Goal: Task Accomplishment & Management: Use online tool/utility

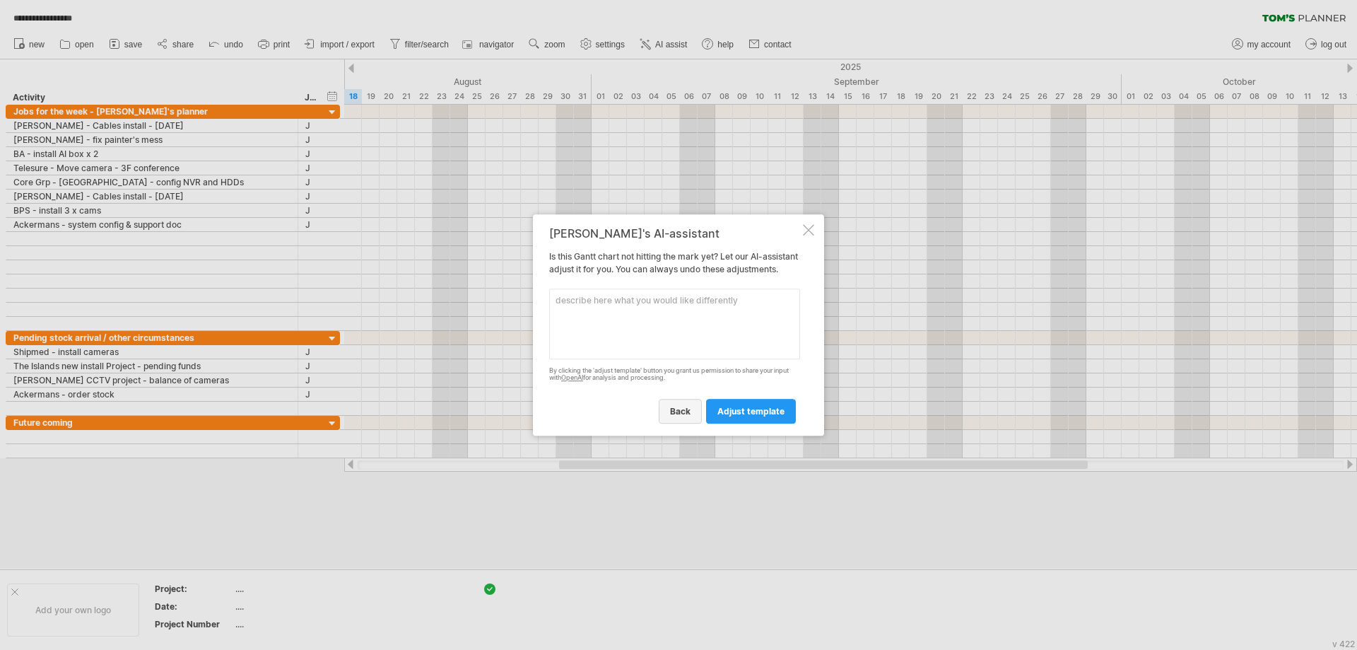
click at [674, 423] on link "back" at bounding box center [680, 411] width 43 height 25
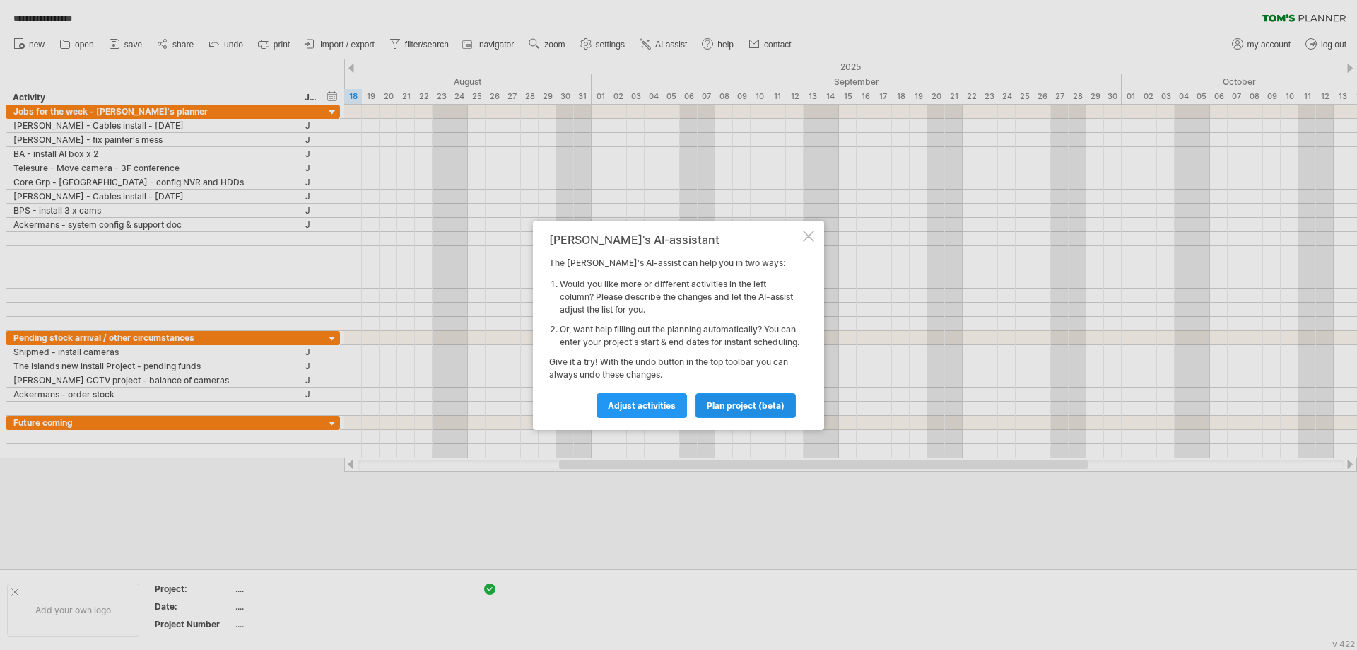
click at [712, 411] on span "plan project (beta)" at bounding box center [746, 405] width 78 height 11
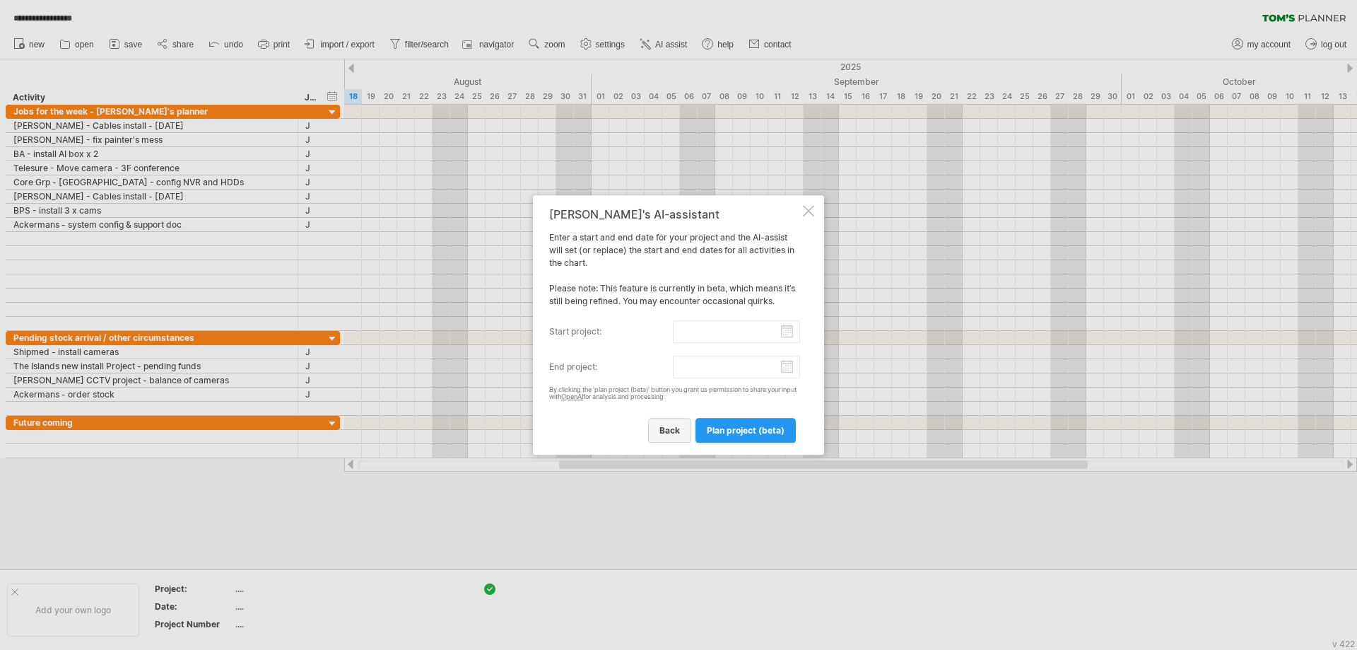
click at [683, 430] on link "back" at bounding box center [669, 430] width 43 height 25
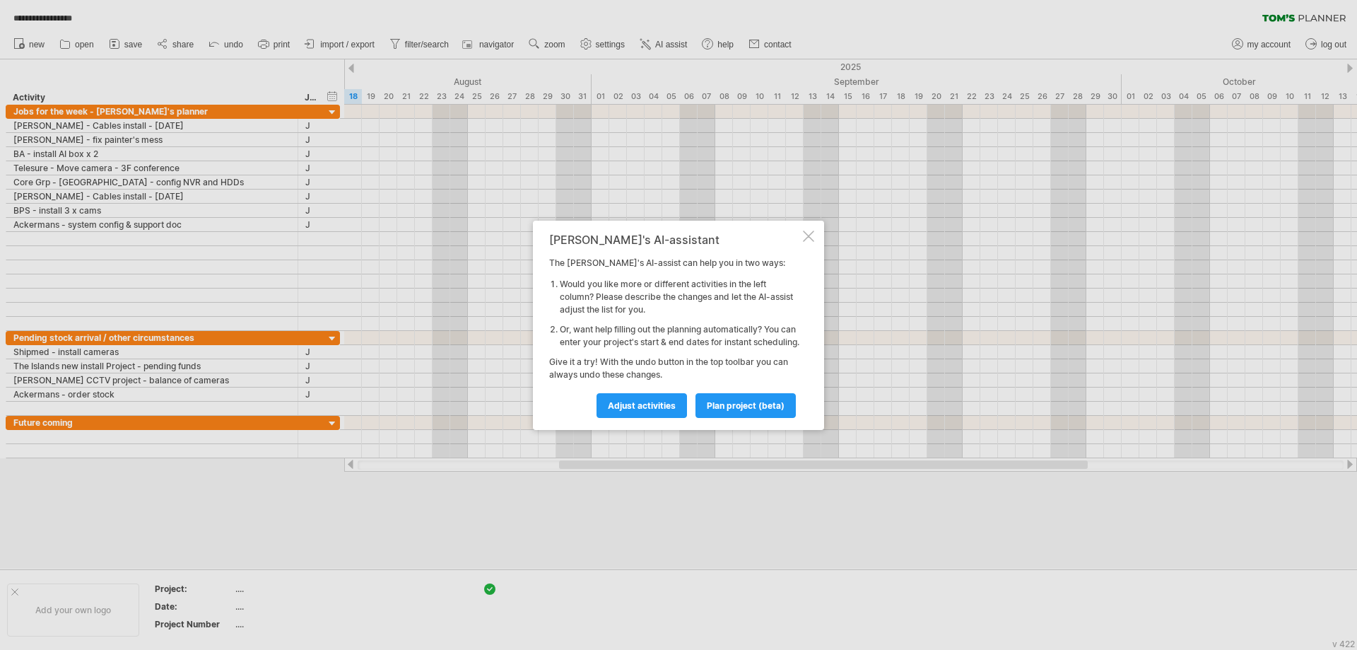
click at [805, 231] on div at bounding box center [808, 235] width 11 height 11
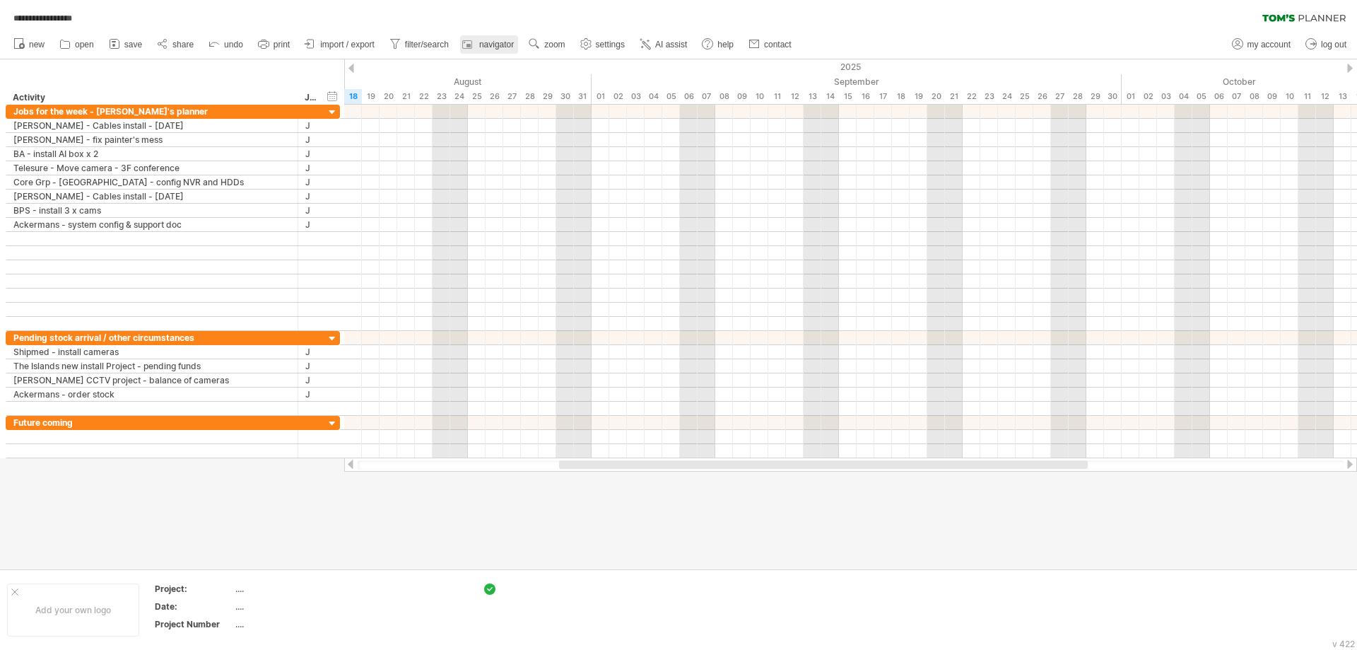
click at [489, 47] on span "navigator" at bounding box center [496, 45] width 35 height 10
click at [425, 44] on span "filter/search" at bounding box center [427, 45] width 44 height 10
type input "**********"
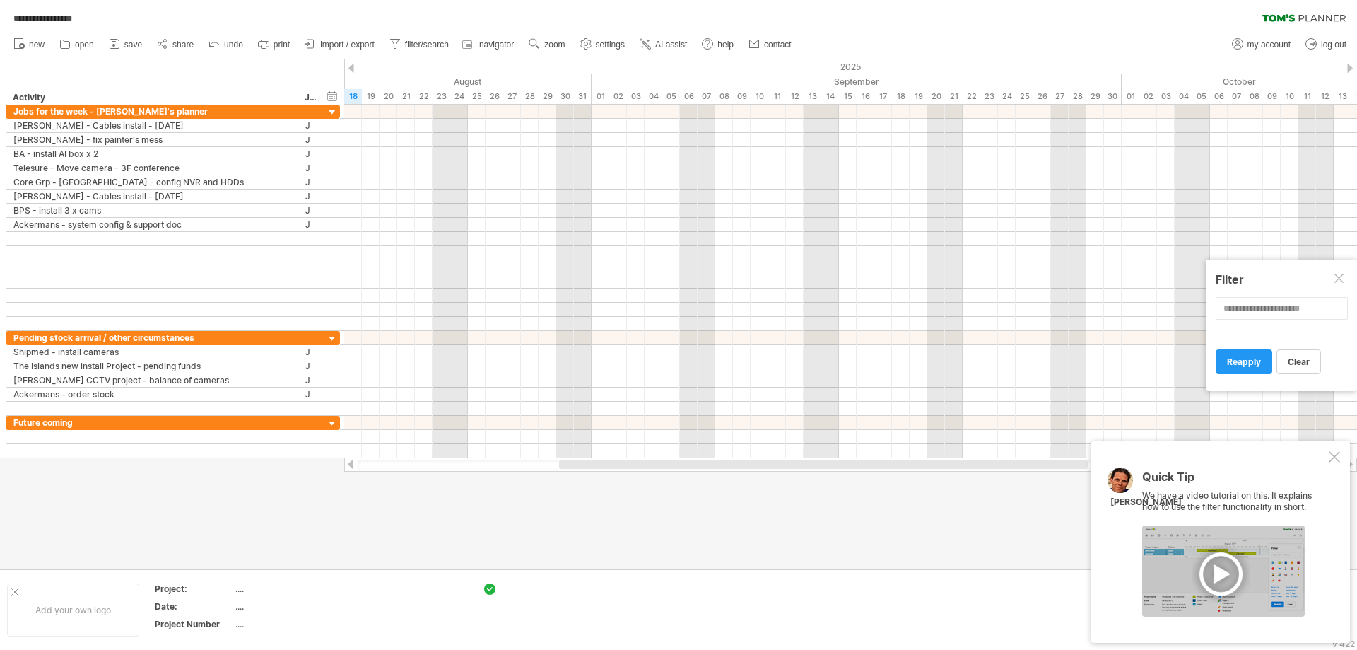
click at [1220, 579] on div at bounding box center [1223, 570] width 163 height 91
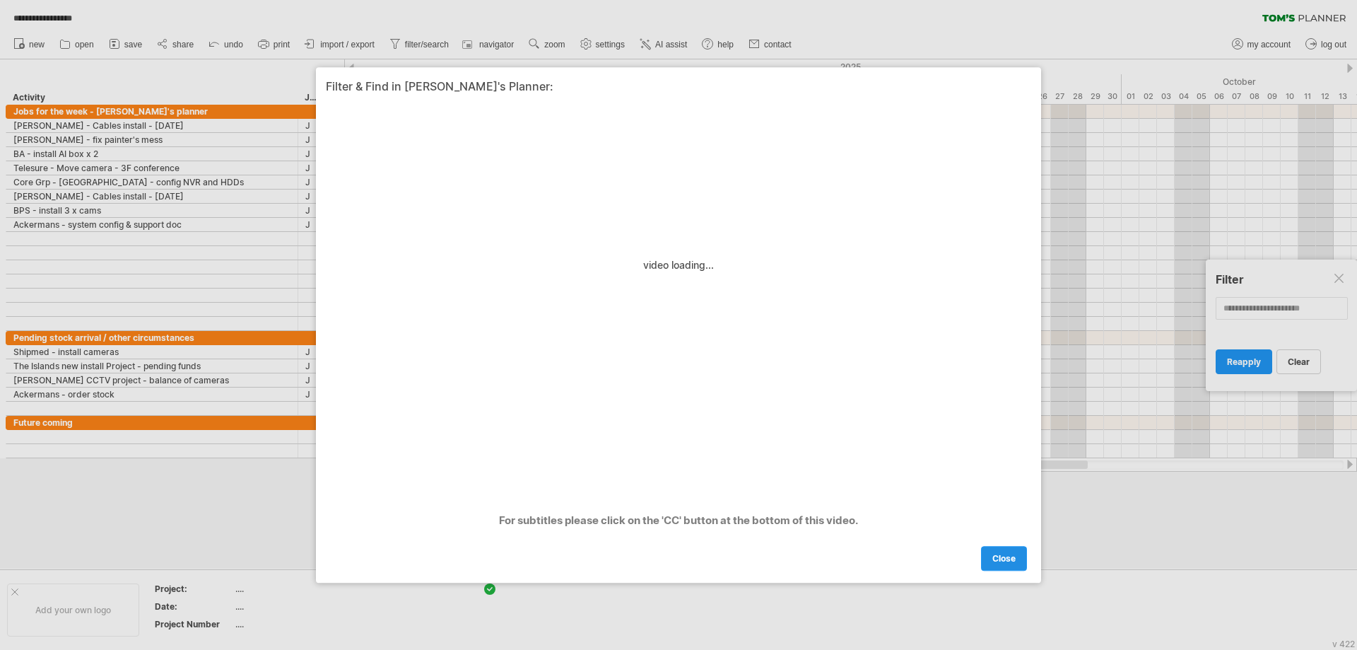
click at [996, 563] on span "close" at bounding box center [1003, 558] width 23 height 11
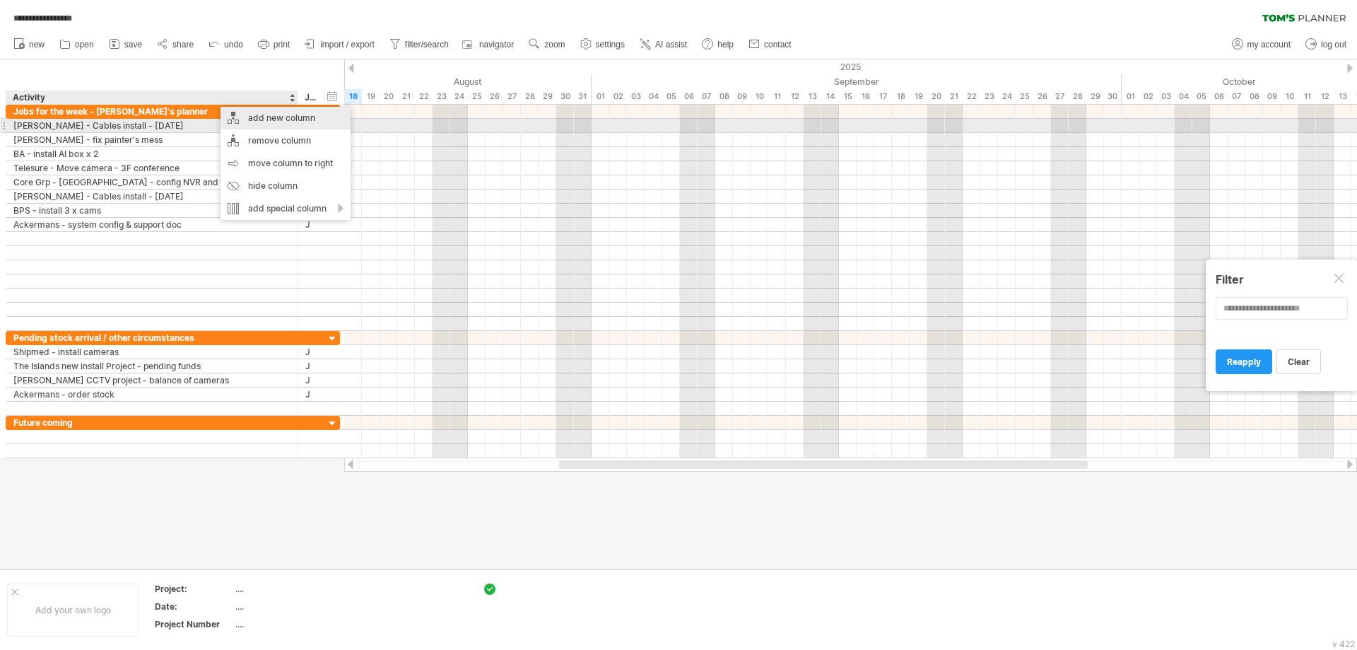
click at [272, 121] on div "add new column" at bounding box center [286, 118] width 130 height 23
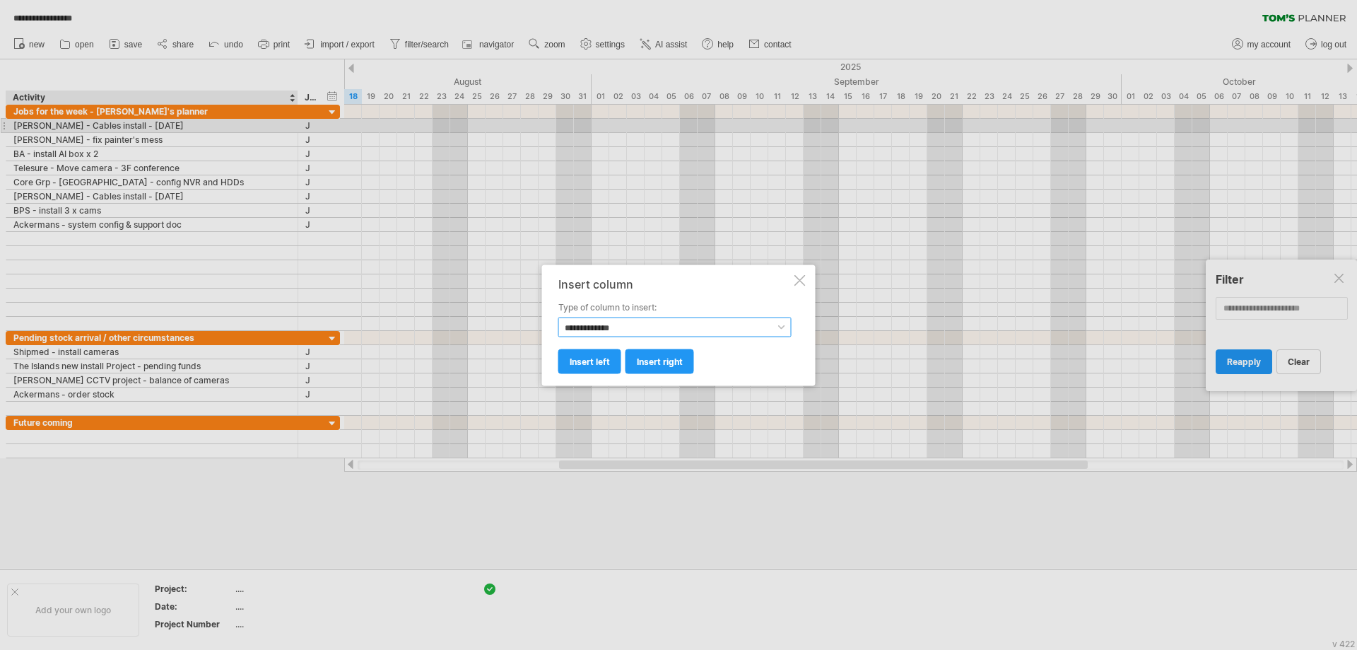
click at [627, 329] on select "**********" at bounding box center [674, 327] width 233 height 20
click at [674, 365] on span "insert right" at bounding box center [660, 361] width 46 height 11
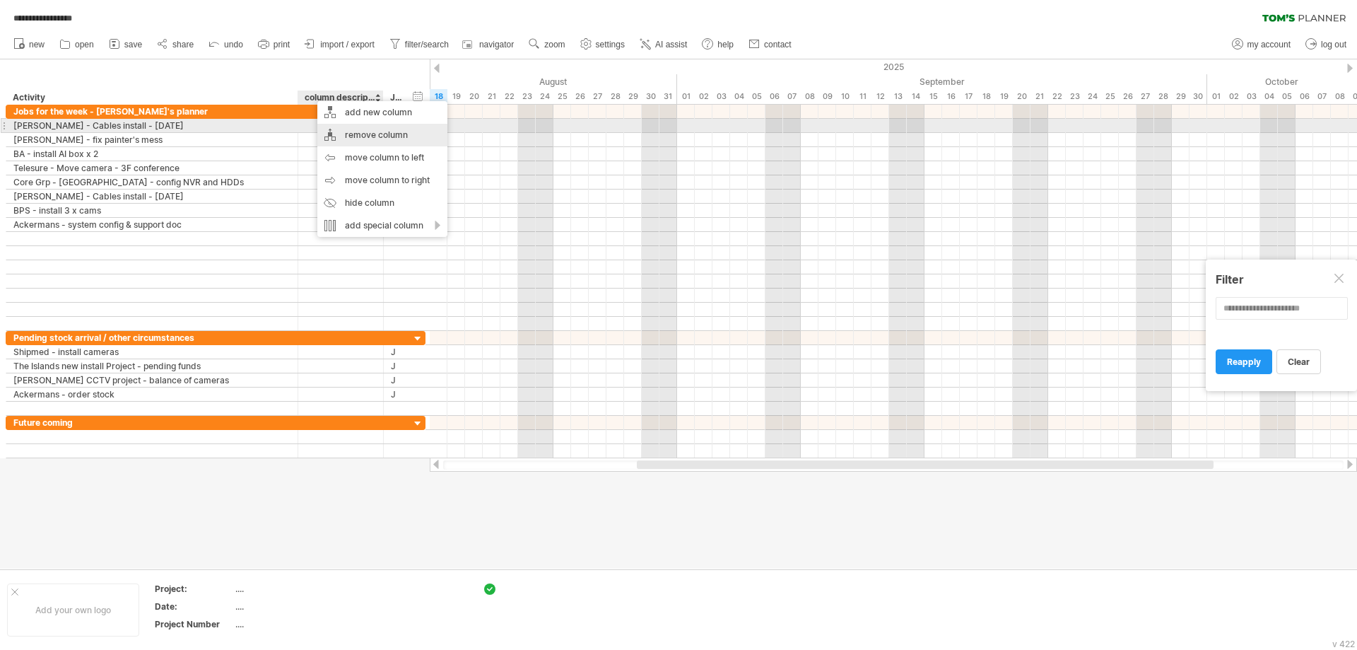
click at [353, 132] on div "remove column" at bounding box center [382, 135] width 130 height 23
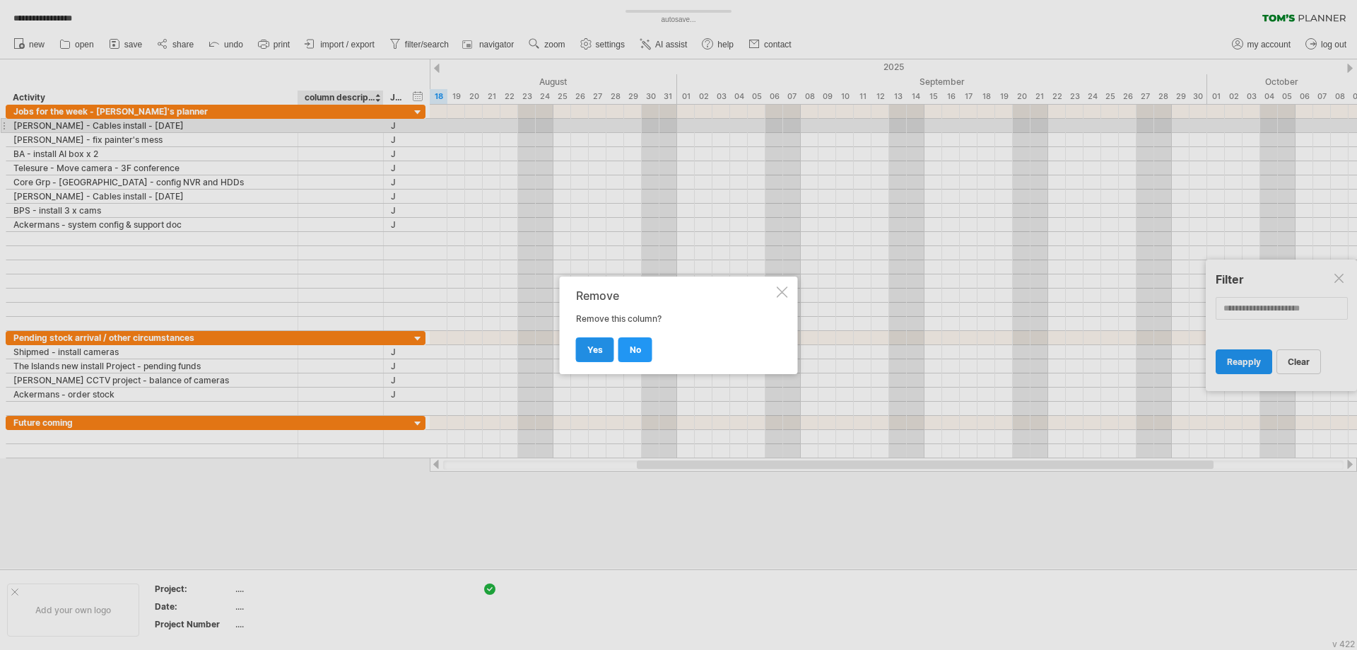
click at [601, 349] on span "yes" at bounding box center [595, 349] width 16 height 11
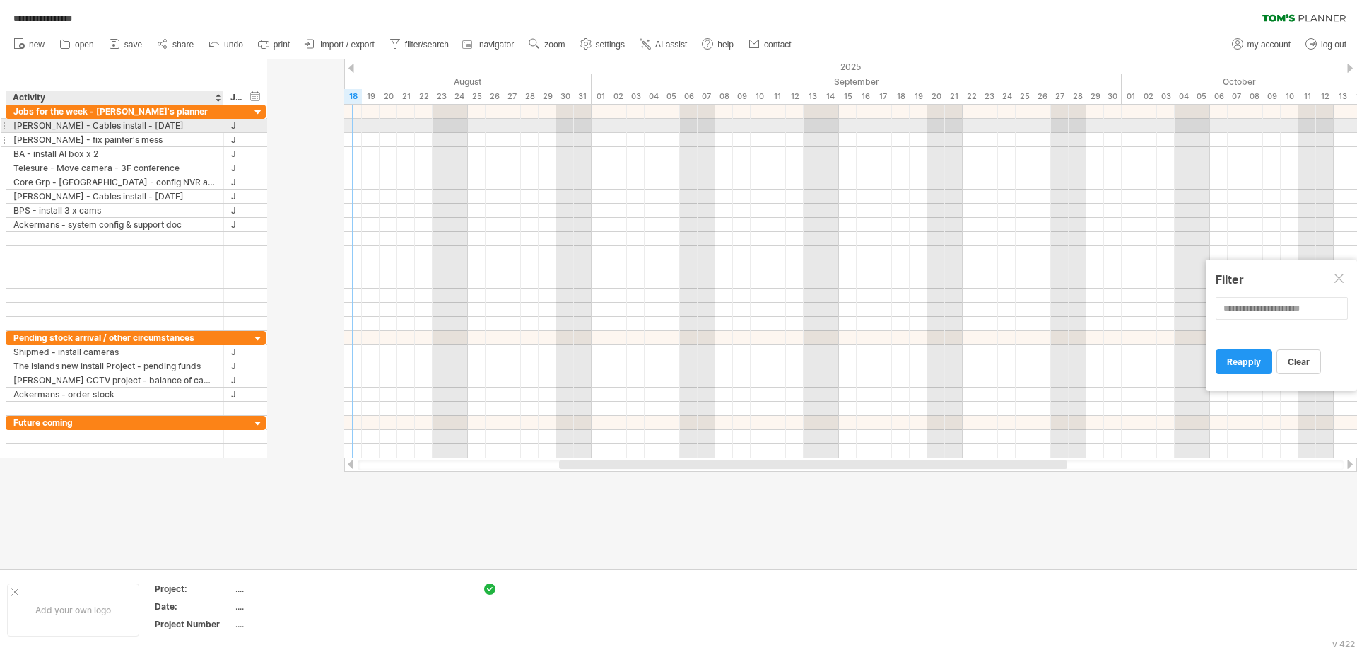
drag, startPoint x: 294, startPoint y: 129, endPoint x: 220, endPoint y: 134, distance: 74.4
click at [220, 134] on div "**********" at bounding box center [136, 218] width 260 height 226
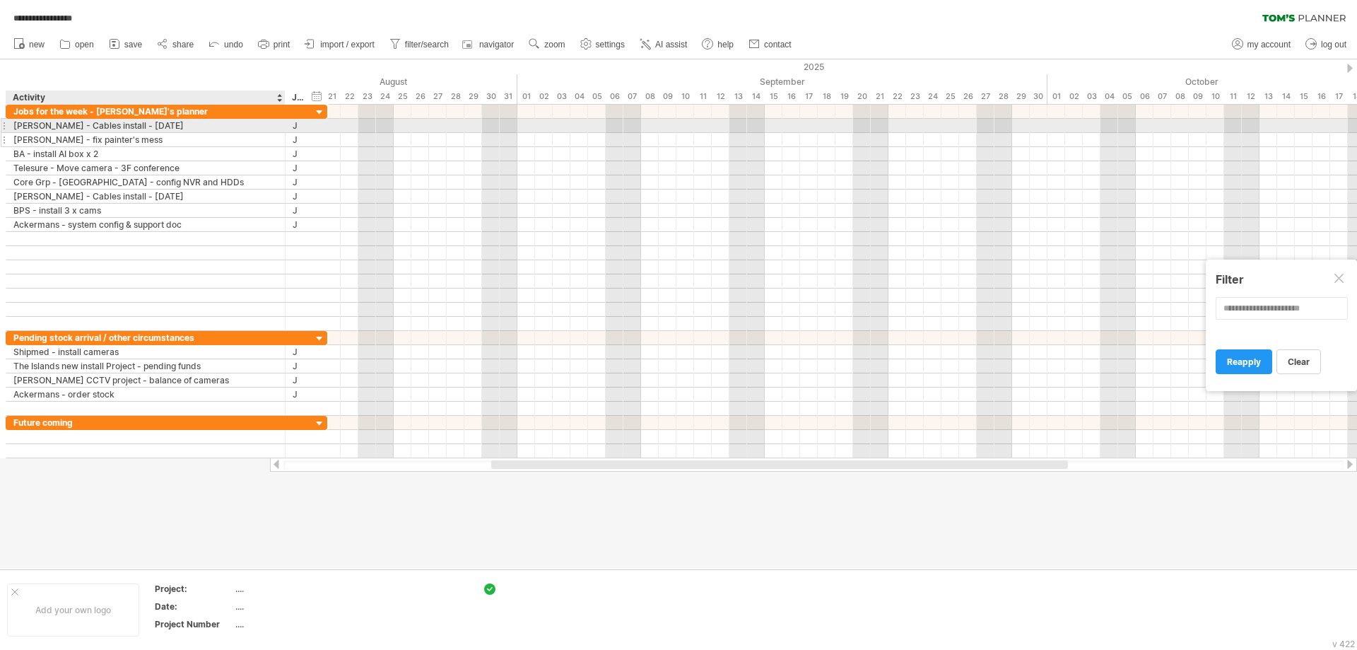
drag, startPoint x: 222, startPoint y: 133, endPoint x: 283, endPoint y: 143, distance: 62.4
click at [283, 143] on div at bounding box center [283, 140] width 7 height 14
